Goal: Contribute content

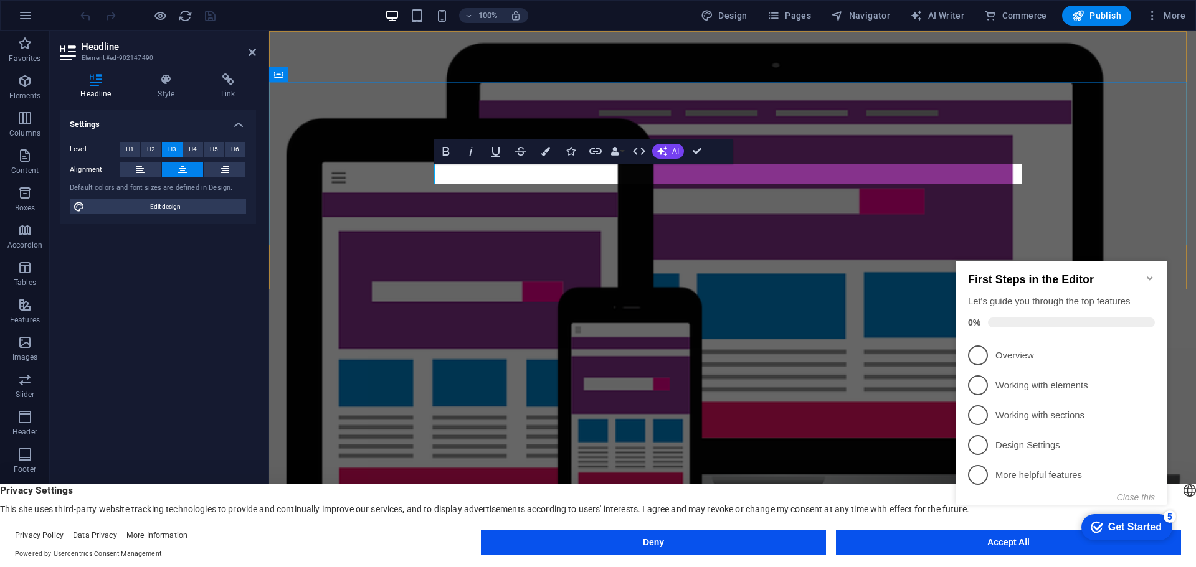
drag, startPoint x: 640, startPoint y: 170, endPoint x: 651, endPoint y: 174, distance: 11.8
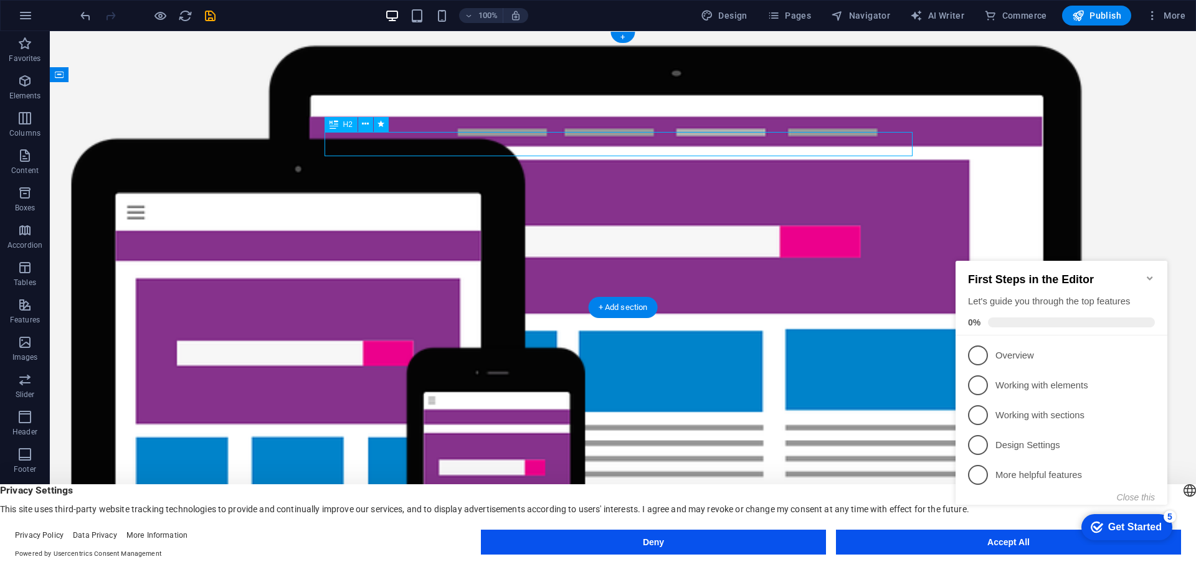
drag, startPoint x: 662, startPoint y: 146, endPoint x: 443, endPoint y: 145, distance: 219.3
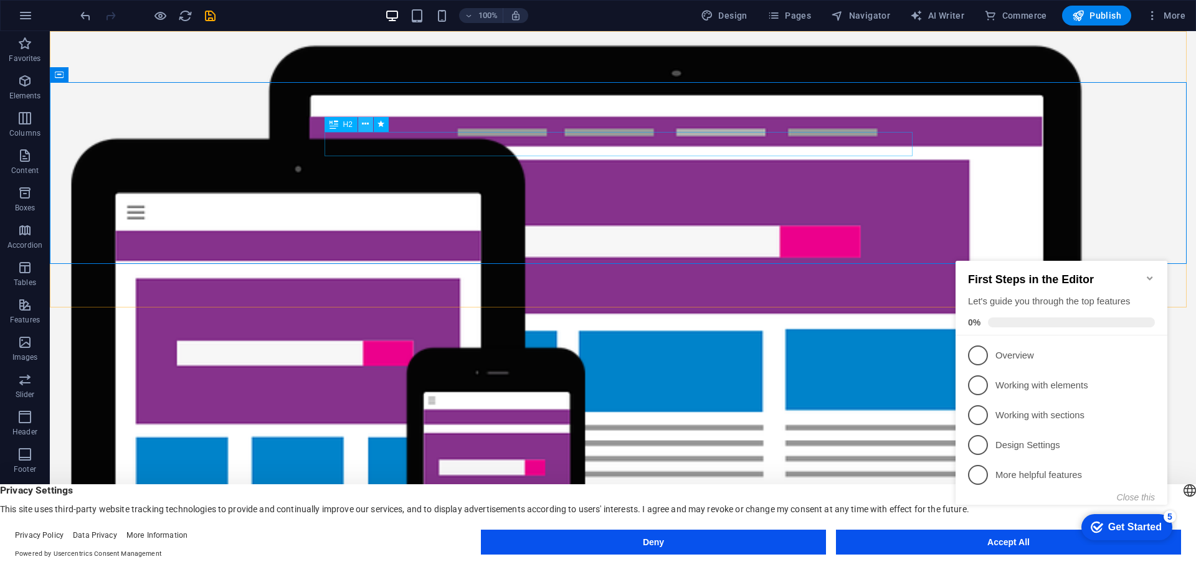
click at [368, 123] on icon at bounding box center [365, 124] width 7 height 13
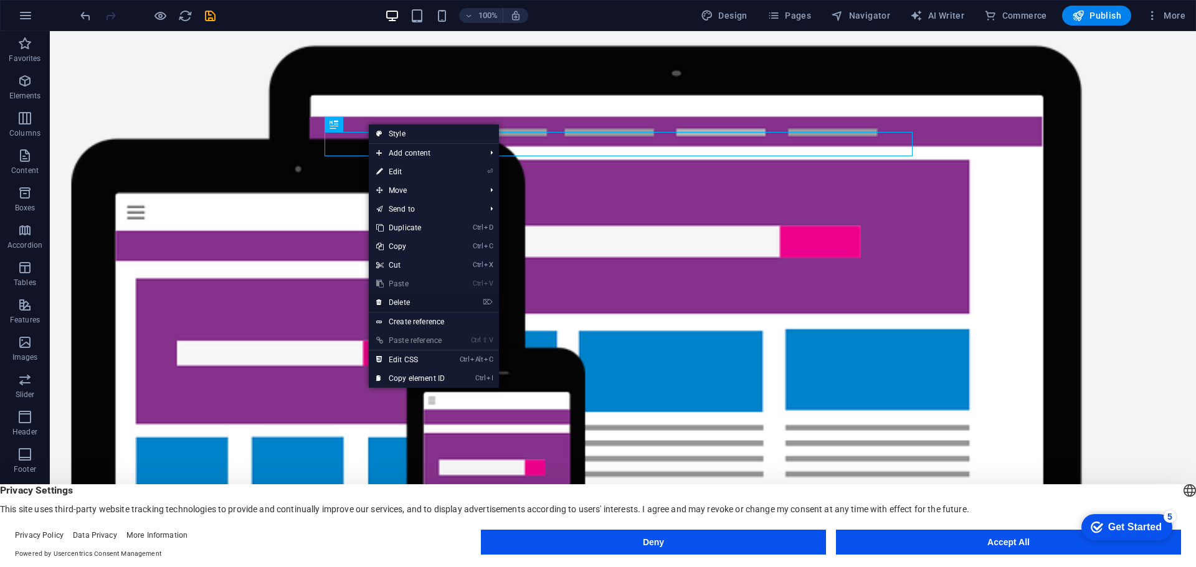
click at [422, 305] on link "⌦ Delete" at bounding box center [410, 302] width 83 height 19
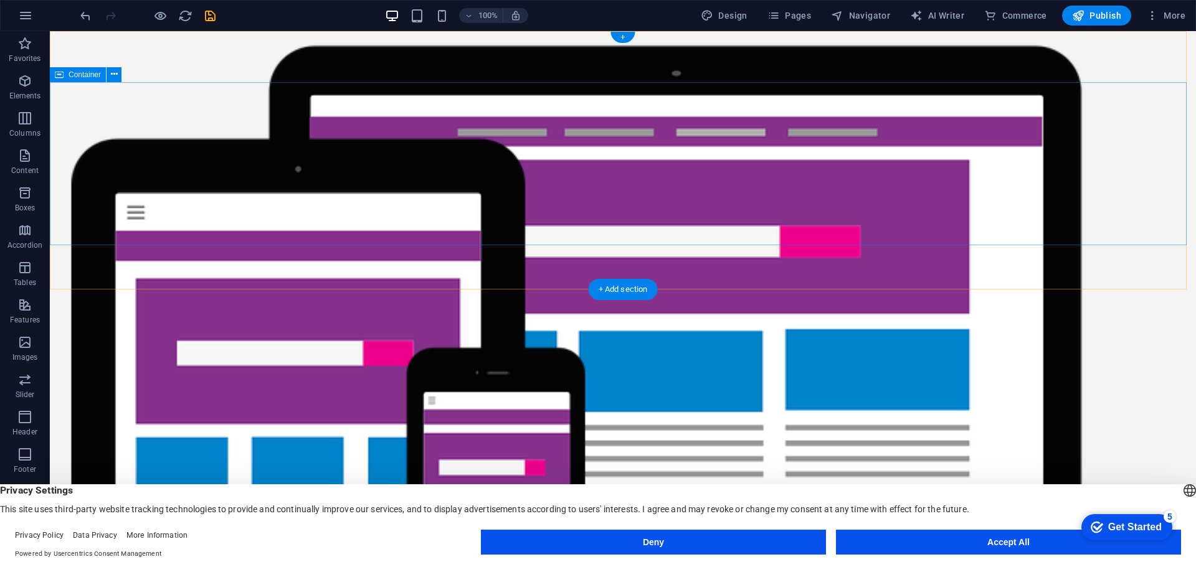
click at [621, 290] on div "+ Add section" at bounding box center [623, 289] width 69 height 21
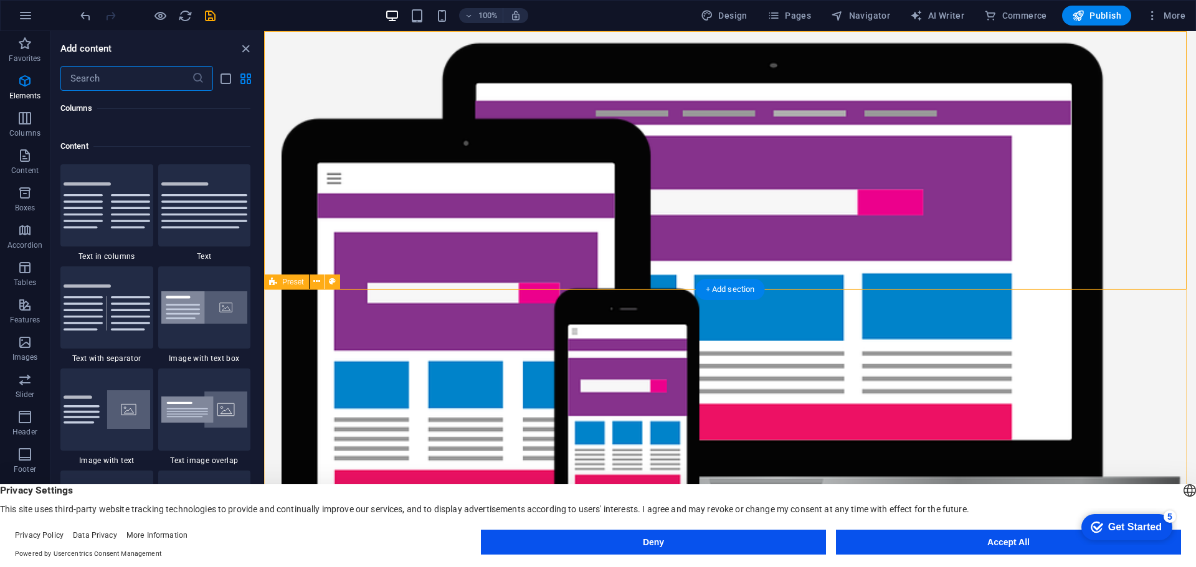
scroll to position [2180, 0]
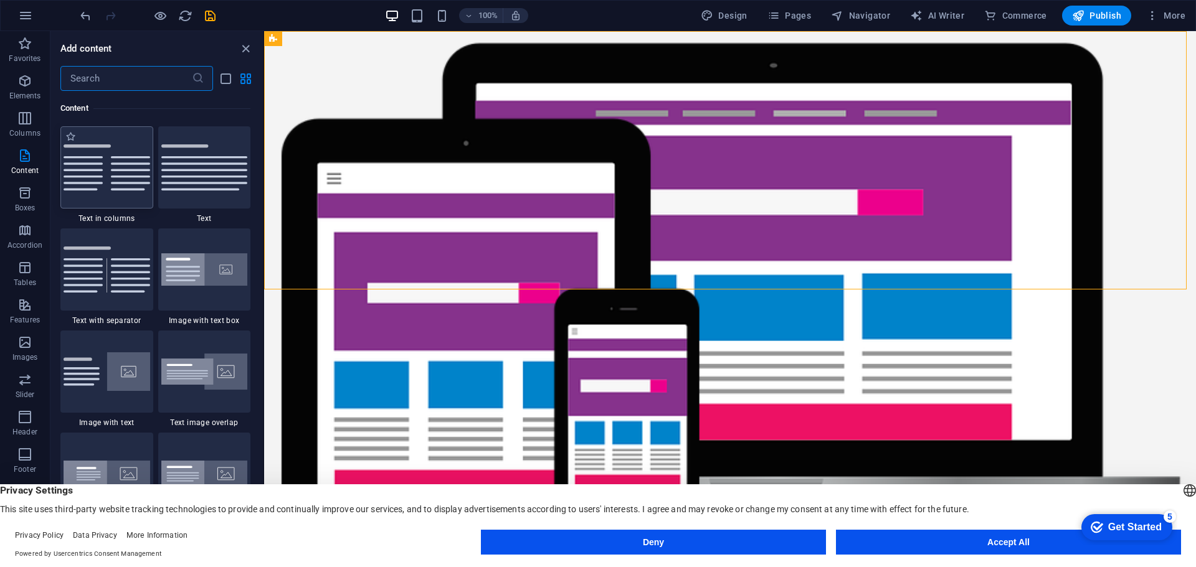
click at [113, 186] on img at bounding box center [107, 168] width 87 height 46
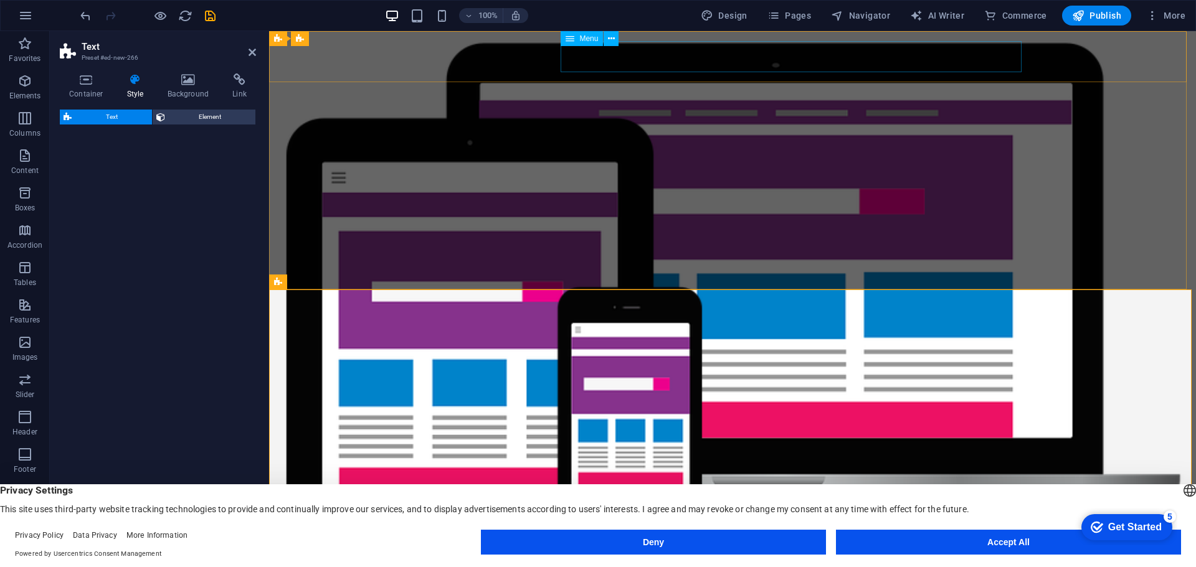
select select "rem"
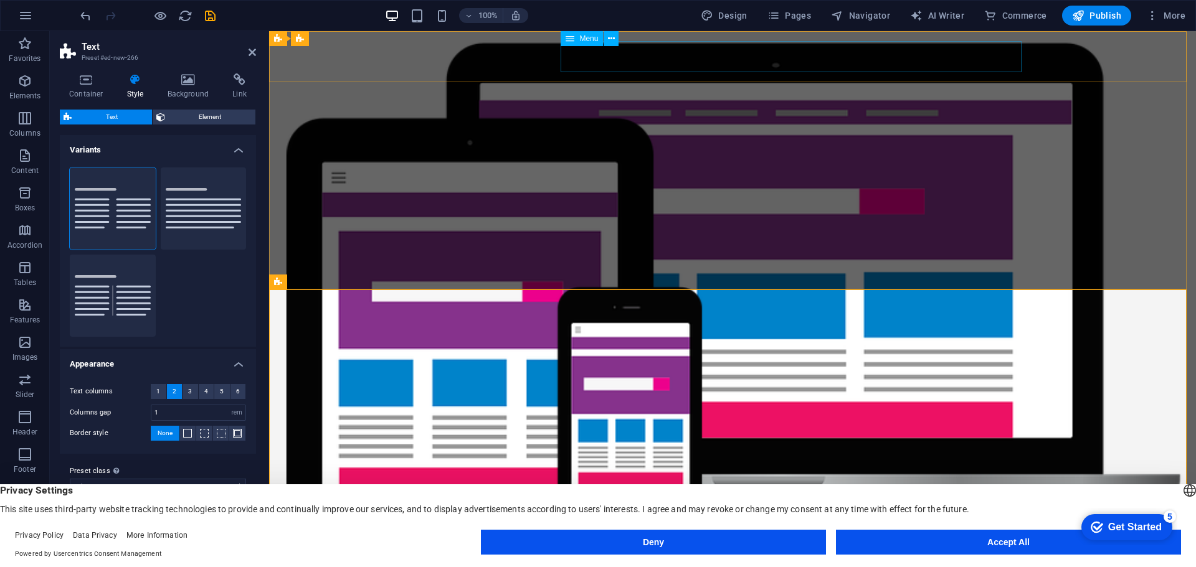
click at [676, 513] on nav "[PERSON_NAME] Hakkımızda Hizmetler SSS İletişim" at bounding box center [733, 528] width 588 height 31
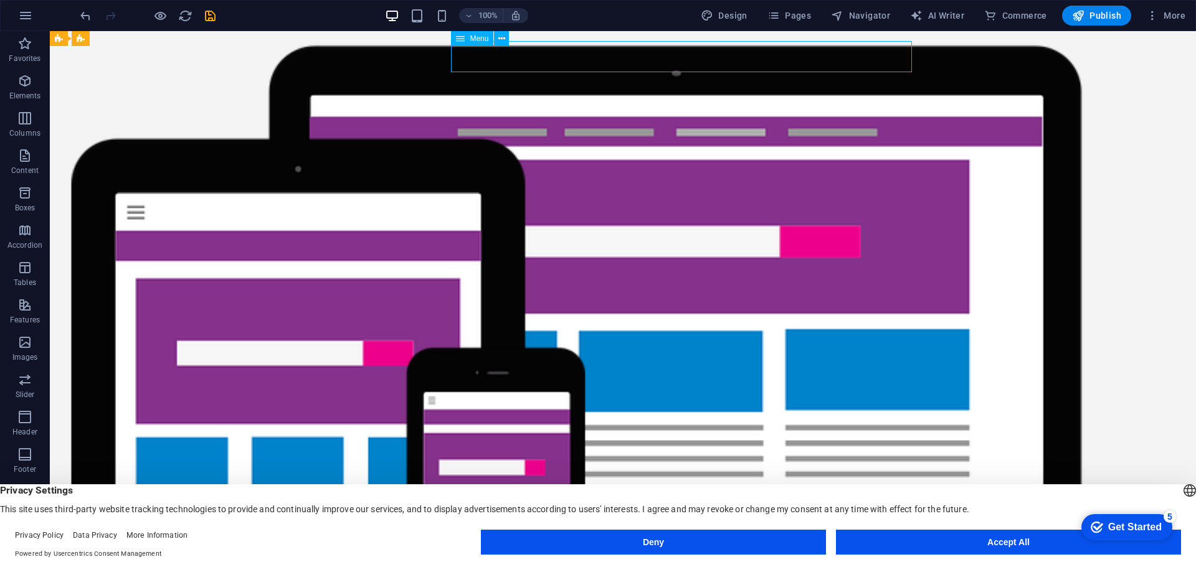
click at [757, 513] on nav "[PERSON_NAME] Hakkımızda Hizmetler SSS İletişim" at bounding box center [623, 528] width 588 height 31
click at [731, 14] on span "Design" at bounding box center [724, 15] width 47 height 12
select select "px"
select select "200"
select select "px"
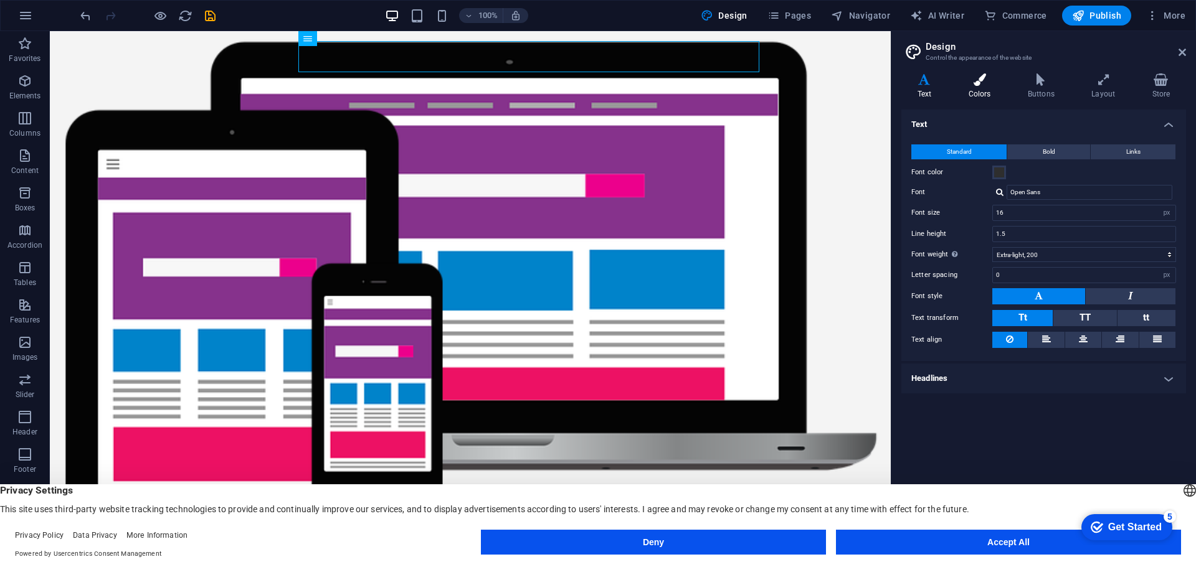
click at [981, 92] on h4 "Colors" at bounding box center [981, 87] width 59 height 26
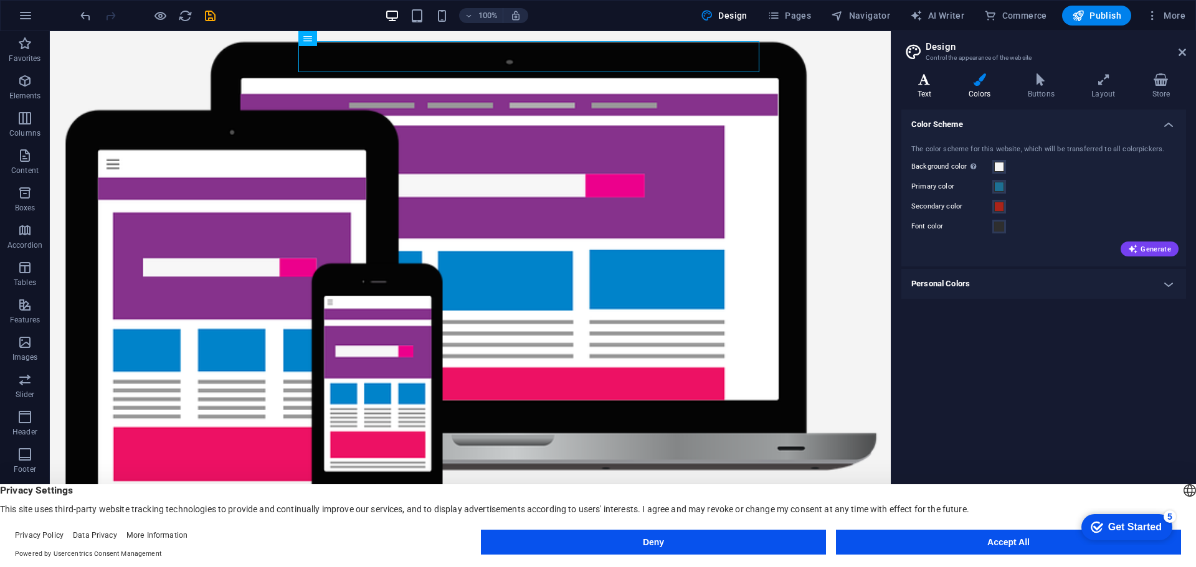
click at [931, 85] on icon at bounding box center [924, 80] width 46 height 12
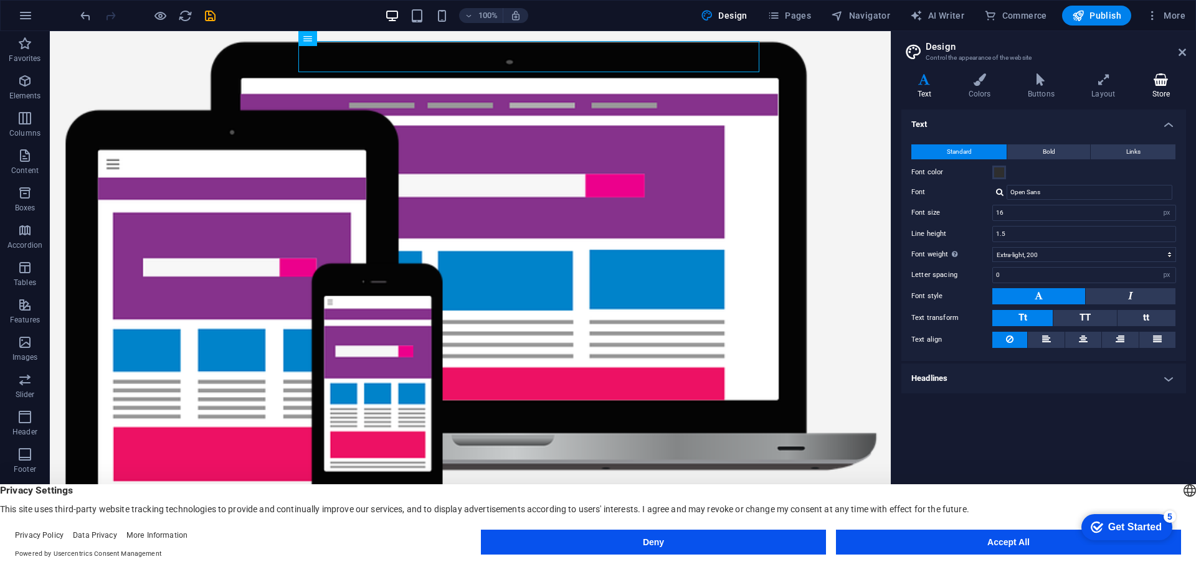
click at [1163, 80] on icon at bounding box center [1161, 80] width 50 height 12
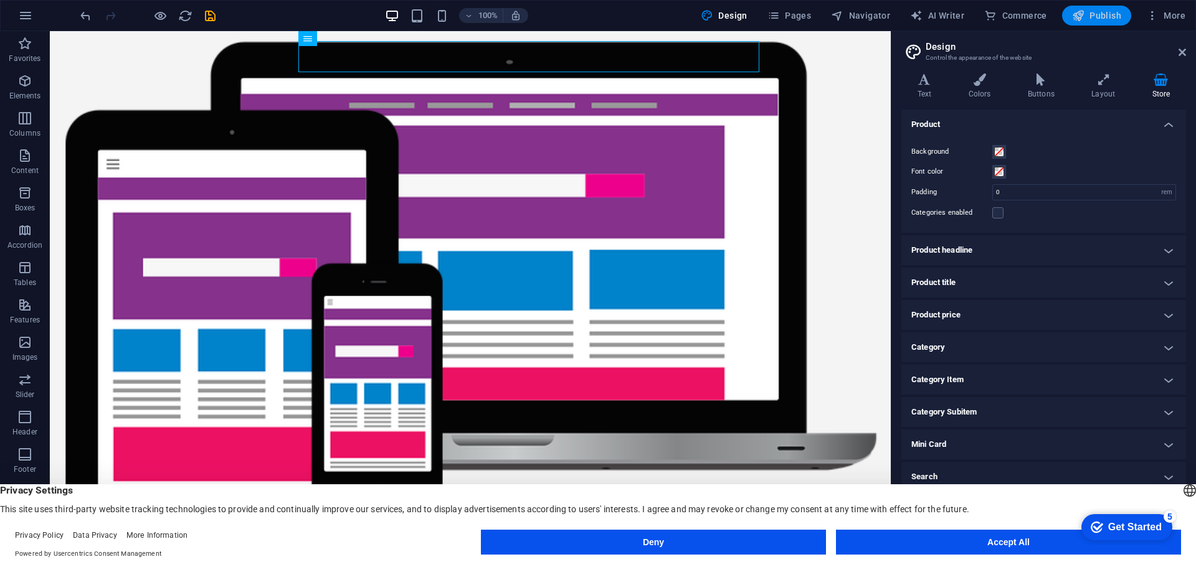
click at [1091, 16] on span "Publish" at bounding box center [1096, 15] width 49 height 12
